Goal: Navigation & Orientation: Find specific page/section

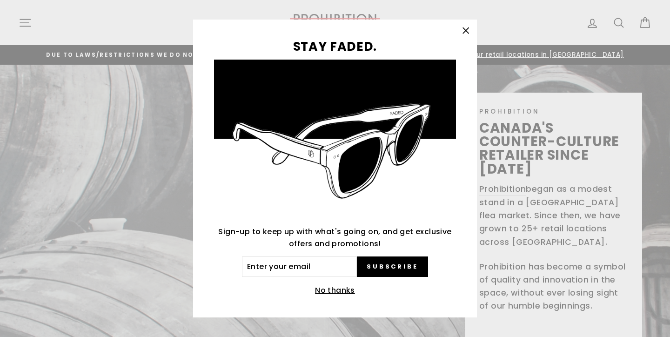
click at [465, 30] on icon "button" at bounding box center [465, 30] width 13 height 13
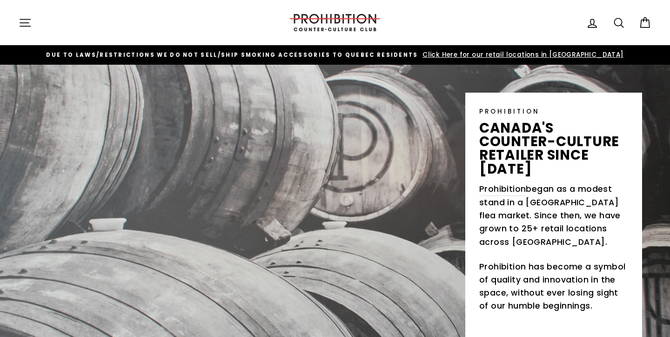
click at [34, 16] on button "Site navigation" at bounding box center [25, 23] width 24 height 20
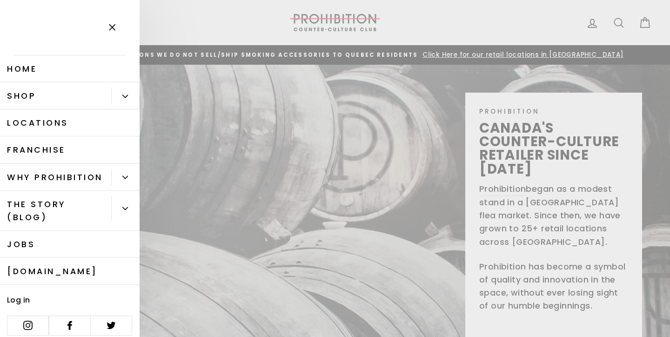
click at [94, 116] on link "Locations" at bounding box center [70, 122] width 140 height 27
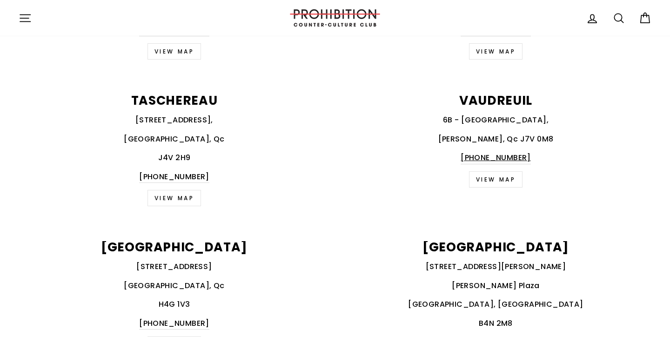
scroll to position [1358, 0]
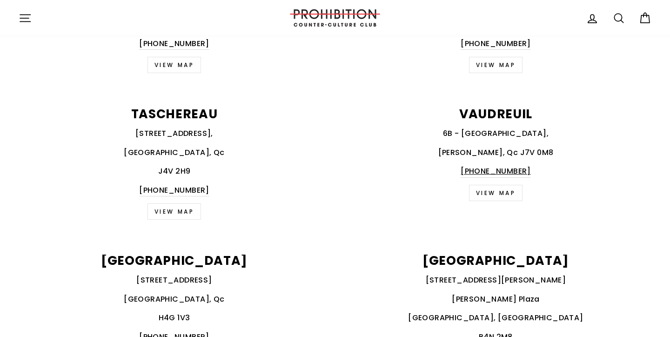
click at [492, 200] on link "VIEW MAP" at bounding box center [496, 193] width 54 height 16
